Goal: Communication & Community: Connect with others

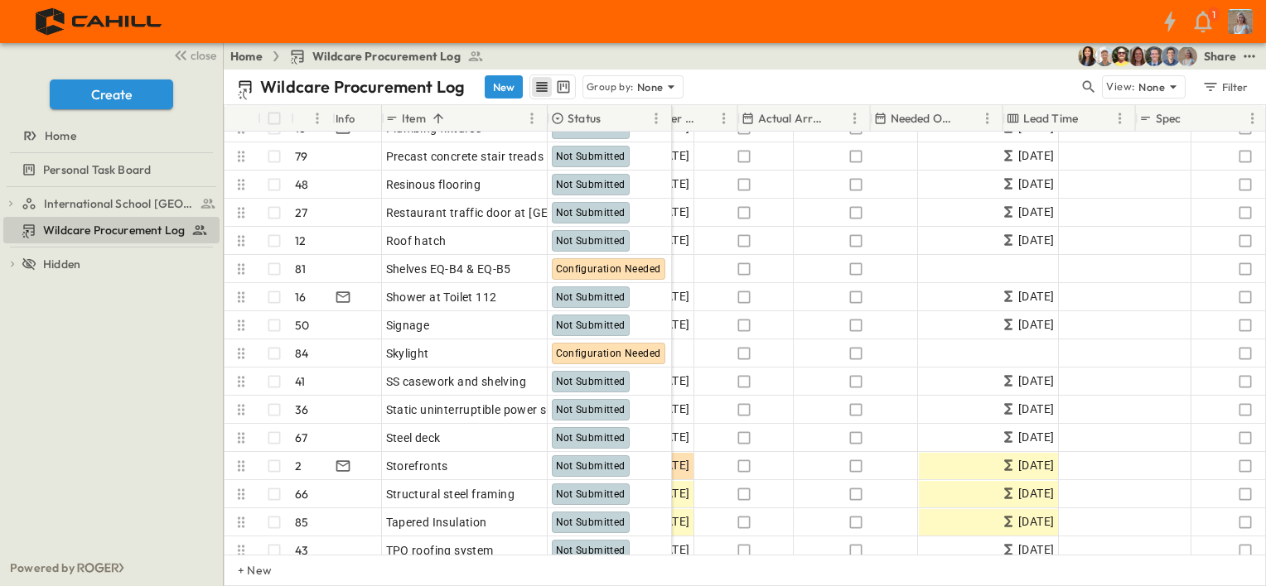
scroll to position [1876, 1007]
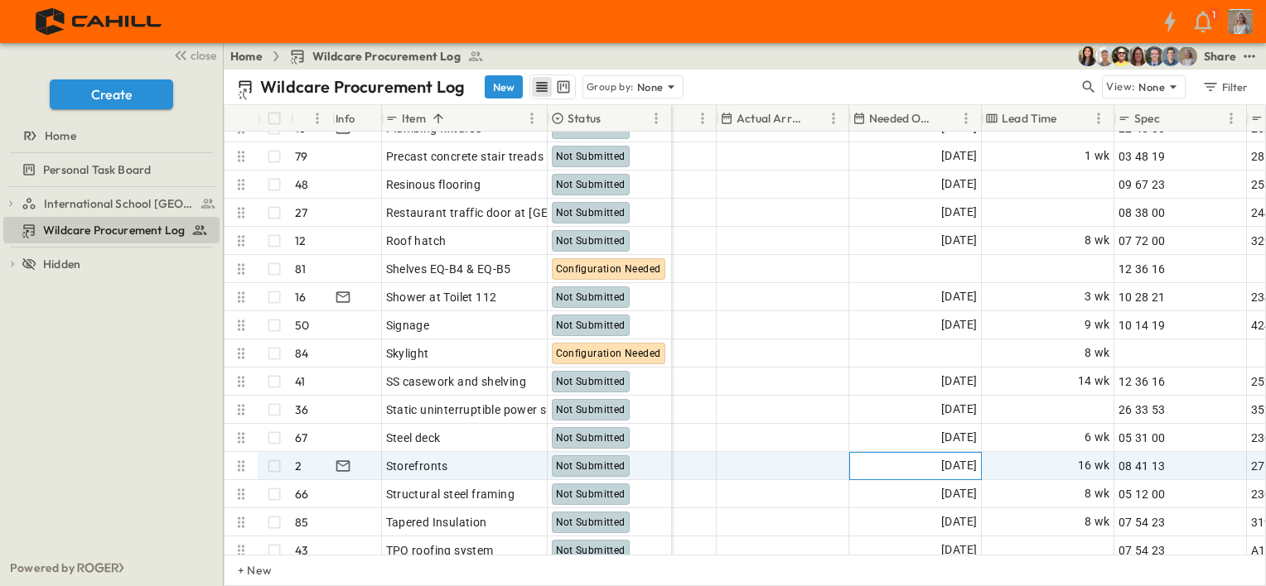
click at [944, 466] on span "[DATE]" at bounding box center [959, 465] width 36 height 19
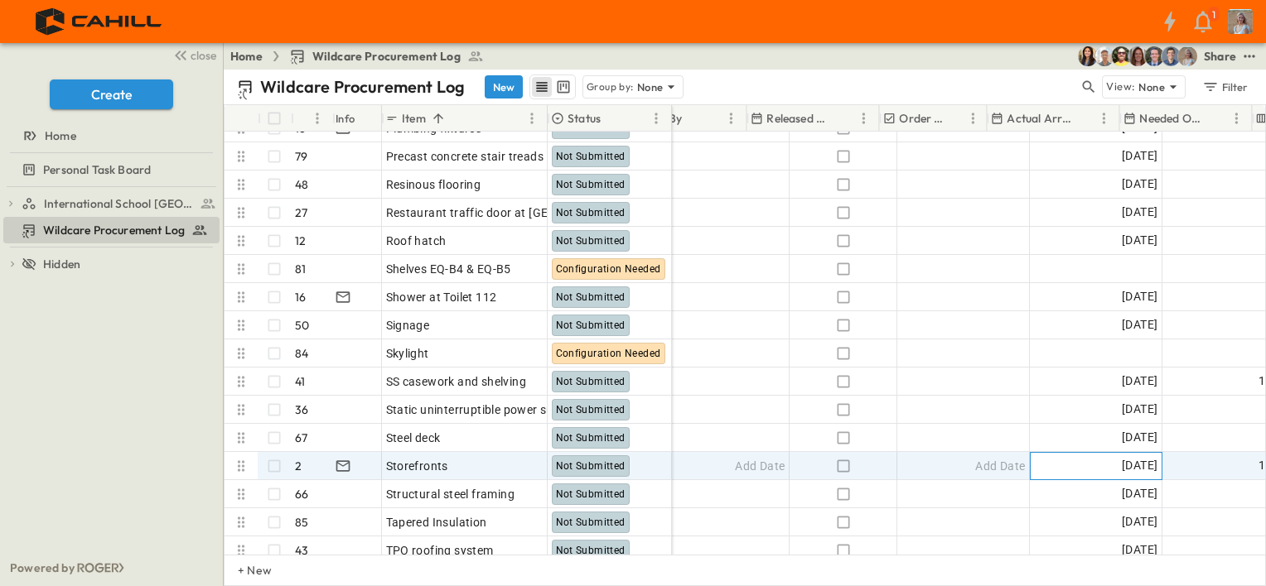
scroll to position [1876, 736]
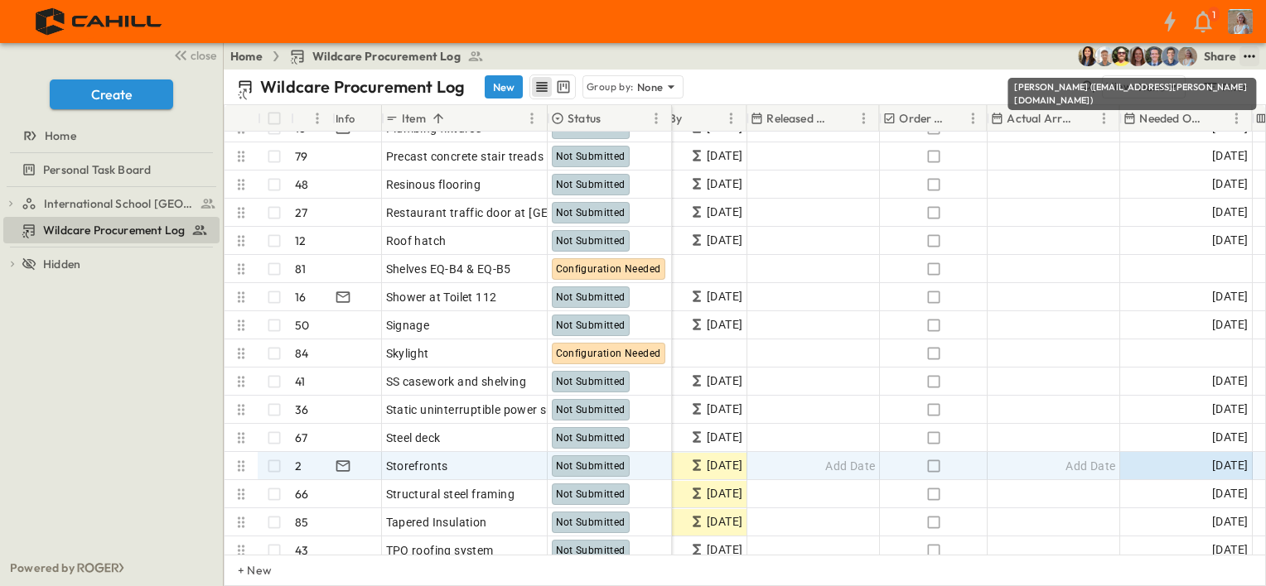
click at [1248, 60] on icon "test" at bounding box center [1249, 56] width 17 height 17
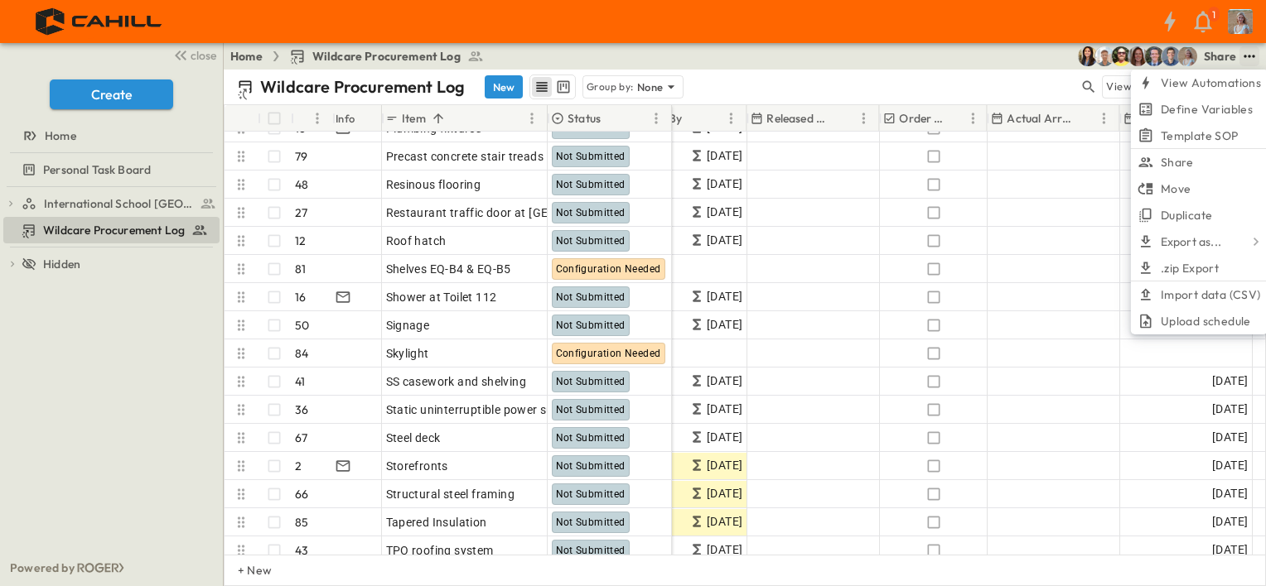
click at [1249, 59] on icon "test" at bounding box center [1249, 56] width 17 height 17
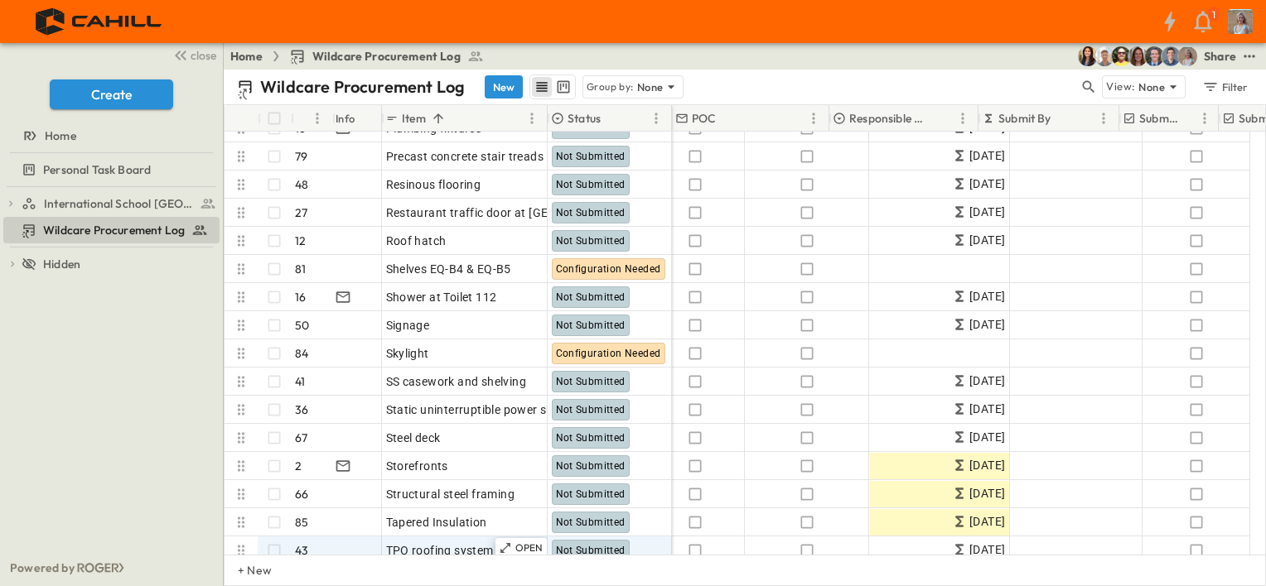
scroll to position [1876, 0]
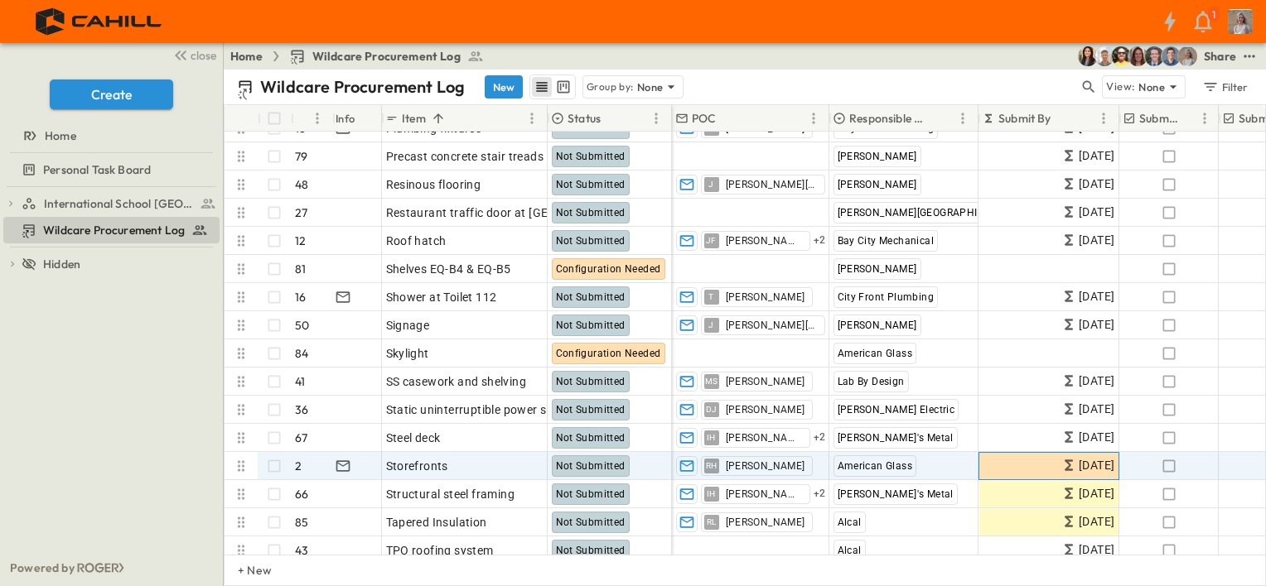
click at [1094, 467] on span "[DATE]" at bounding box center [1096, 465] width 36 height 19
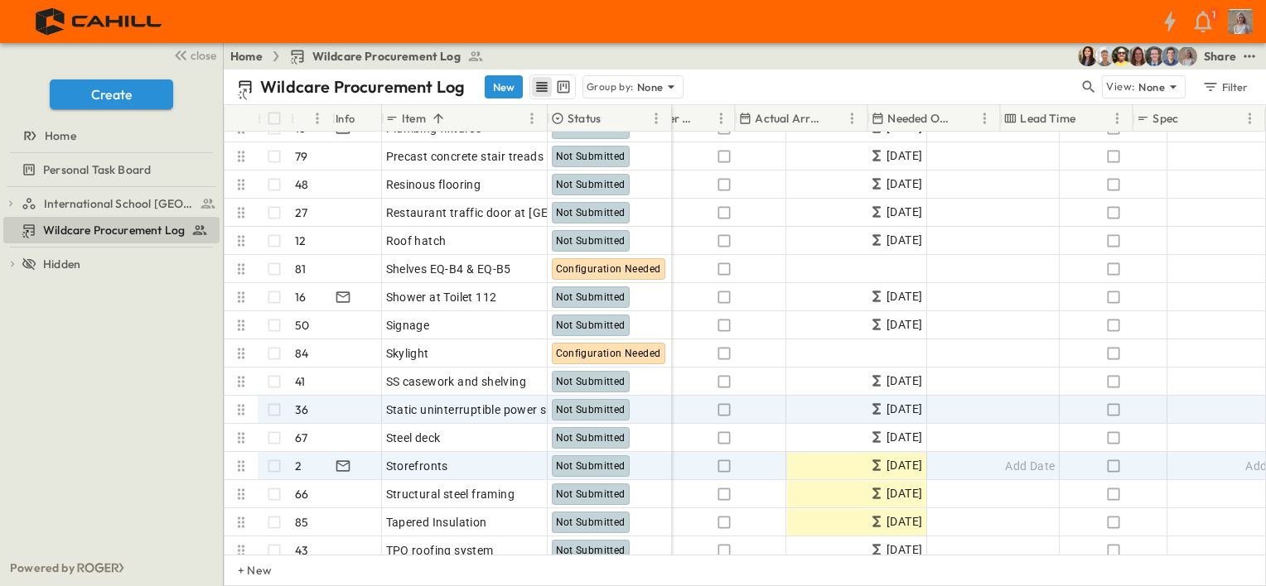
scroll to position [1876, 988]
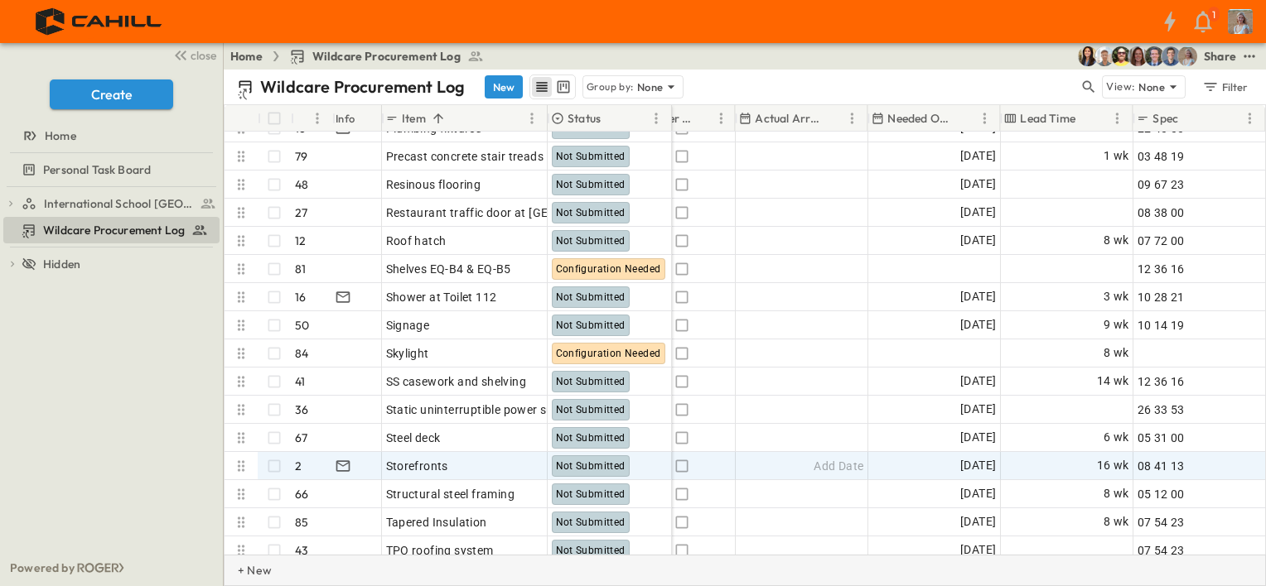
click at [845, 559] on div "+ New" at bounding box center [745, 570] width 1042 height 31
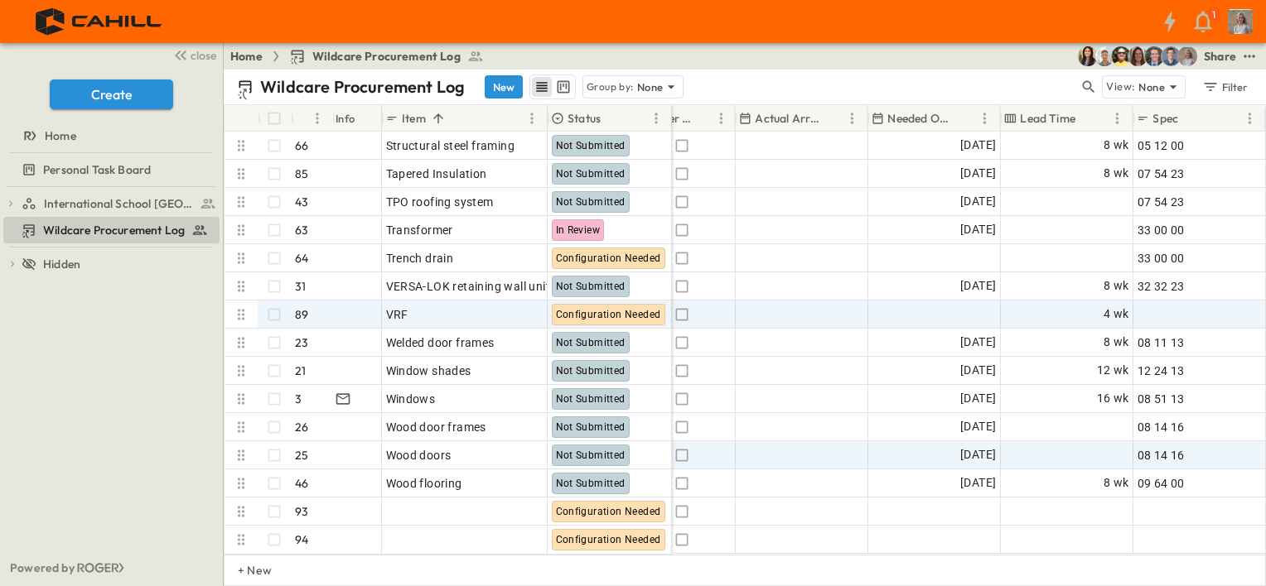
scroll to position [2237, 988]
